Goal: Task Accomplishment & Management: Complete application form

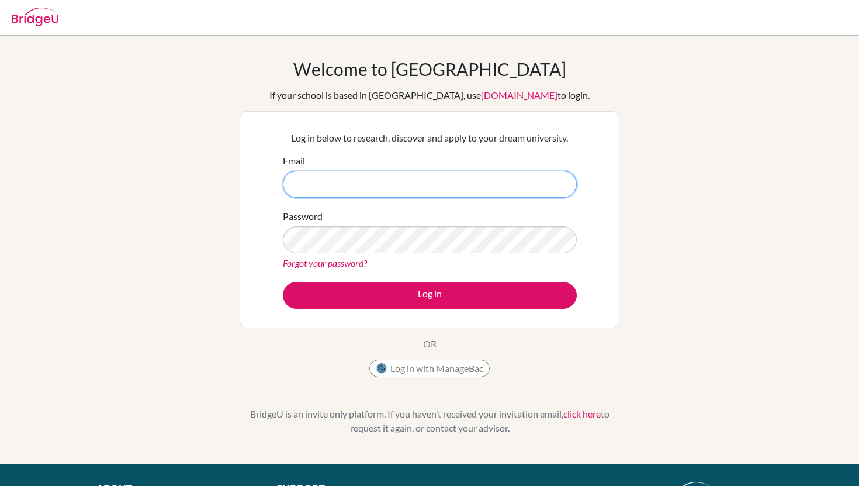
click at [468, 174] on input "Email" at bounding box center [430, 184] width 294 height 27
type input "d"
click at [385, 372] on img at bounding box center [382, 368] width 12 height 12
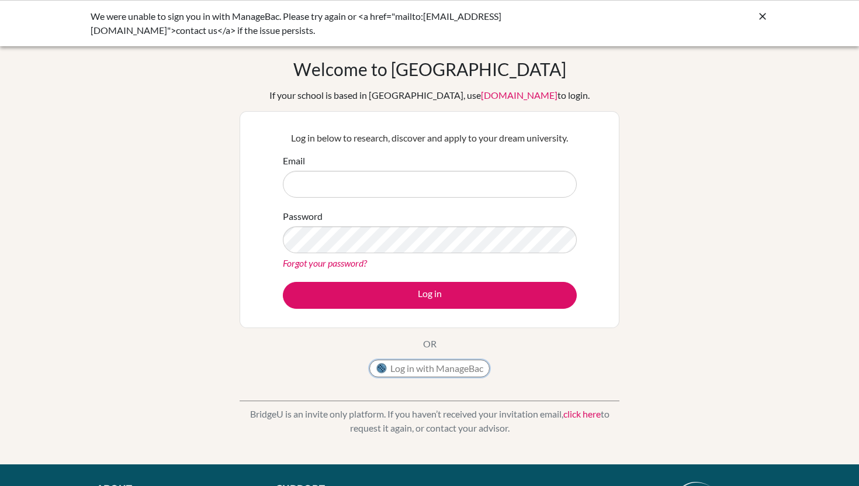
click at [438, 364] on button "Log in with ManageBac" at bounding box center [429, 369] width 120 height 18
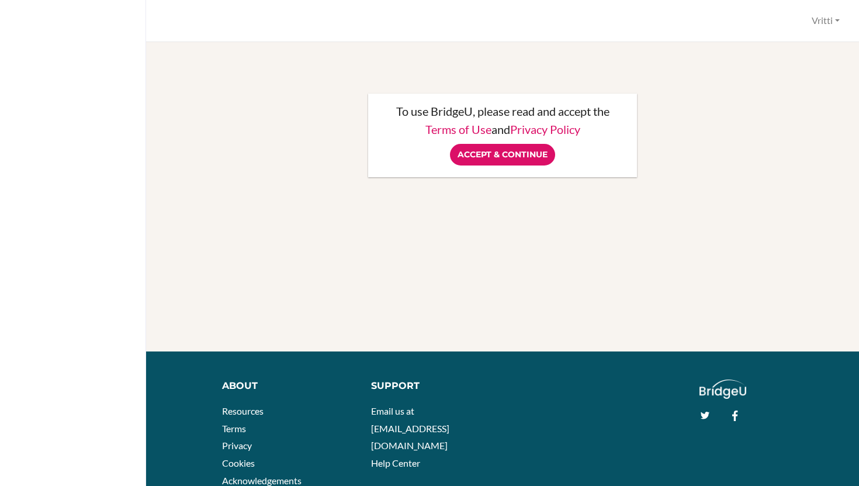
click at [66, 67] on div at bounding box center [73, 243] width 146 height 486
click at [466, 144] on input "Accept & Continue" at bounding box center [502, 155] width 105 height 22
